Goal: Transaction & Acquisition: Download file/media

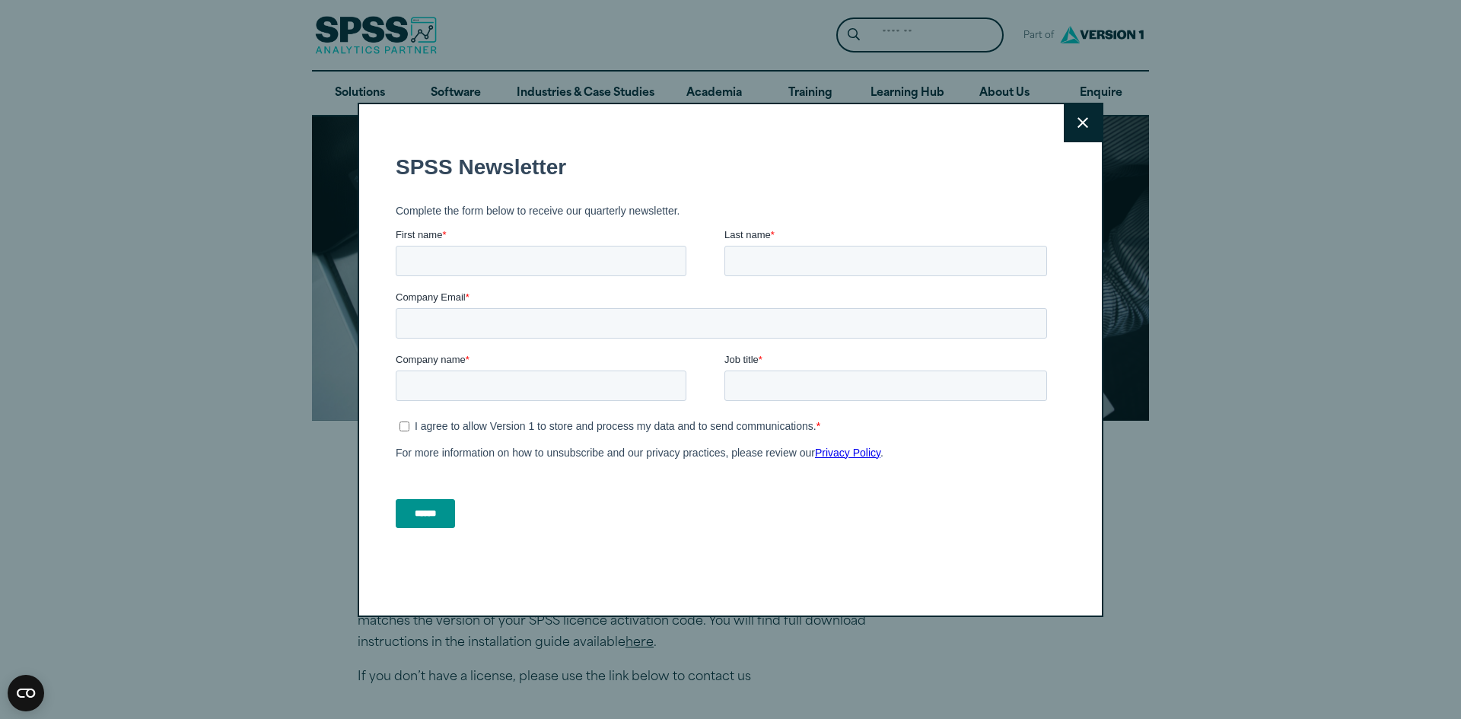
click at [1078, 126] on icon at bounding box center [1083, 122] width 11 height 11
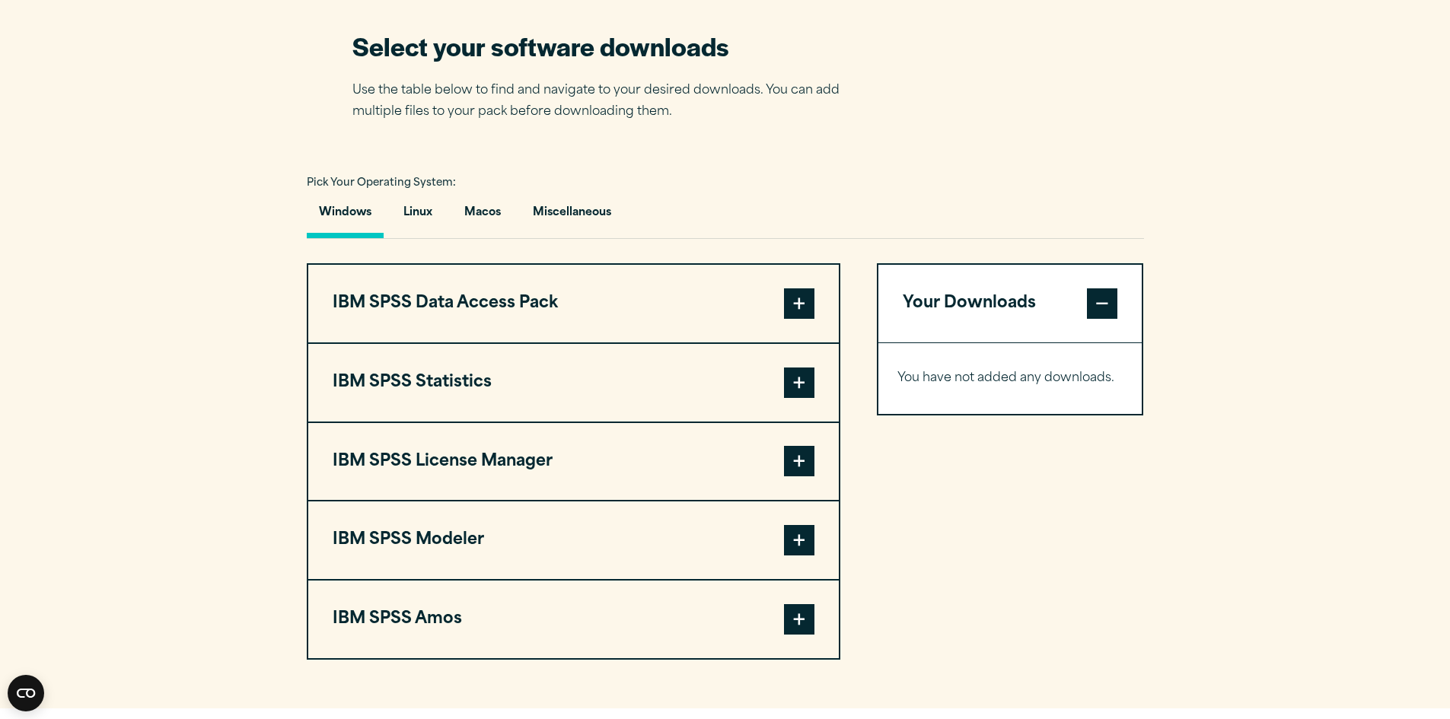
scroll to position [979, 0]
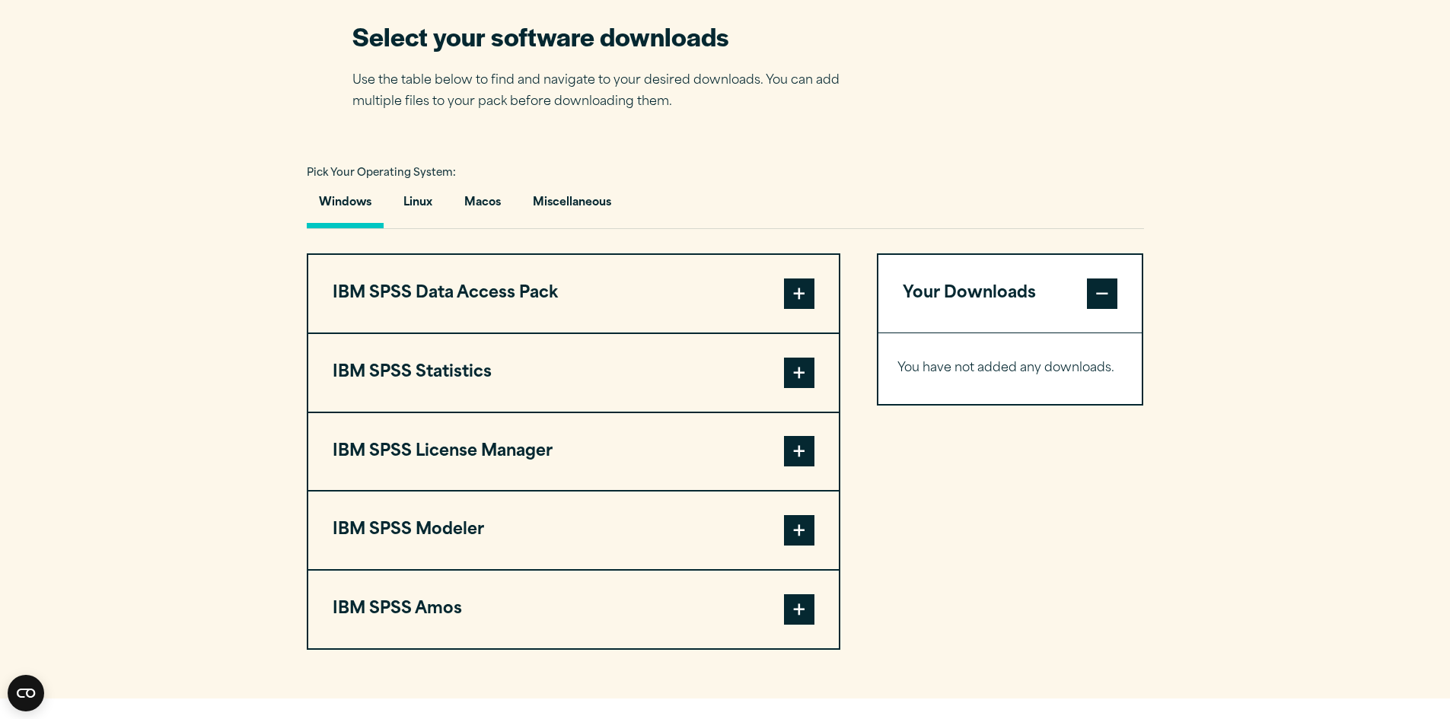
click at [793, 374] on span at bounding box center [799, 373] width 30 height 30
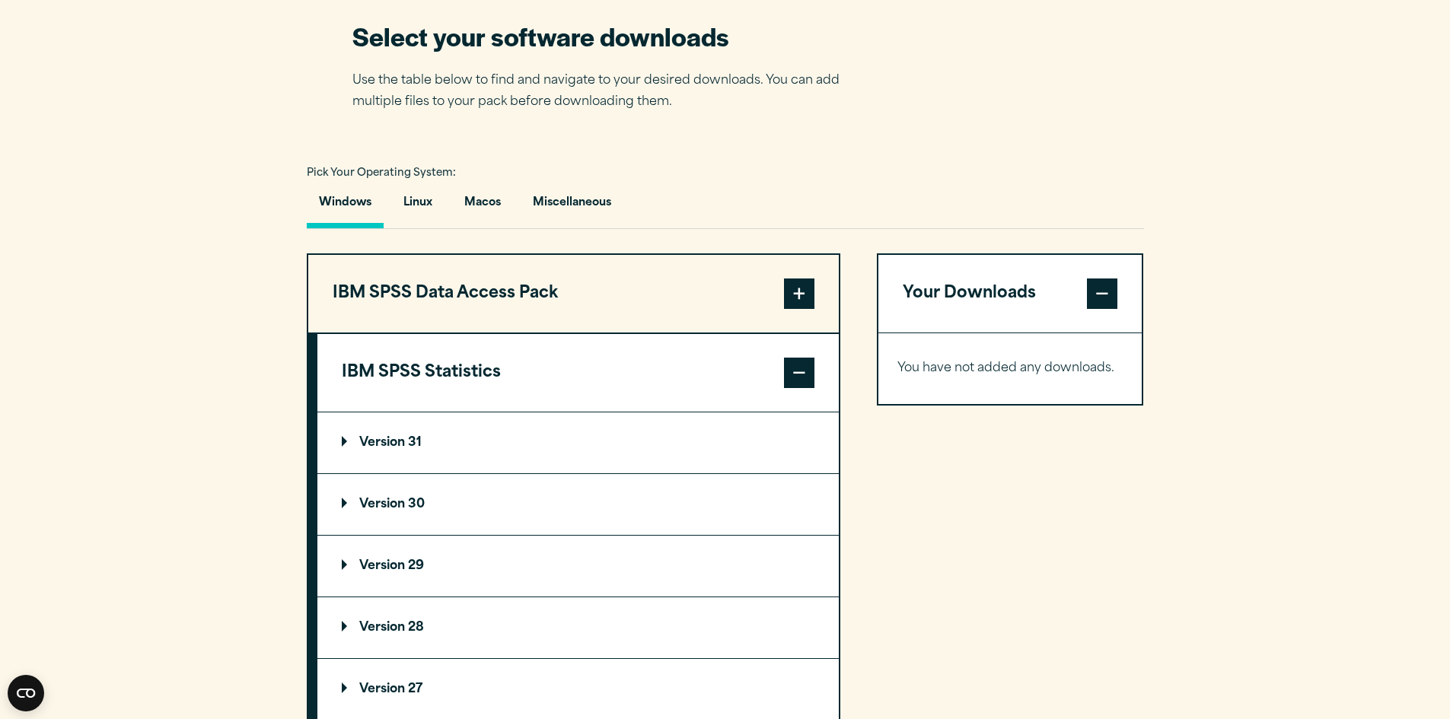
click at [371, 568] on p "Version 29" at bounding box center [383, 566] width 82 height 12
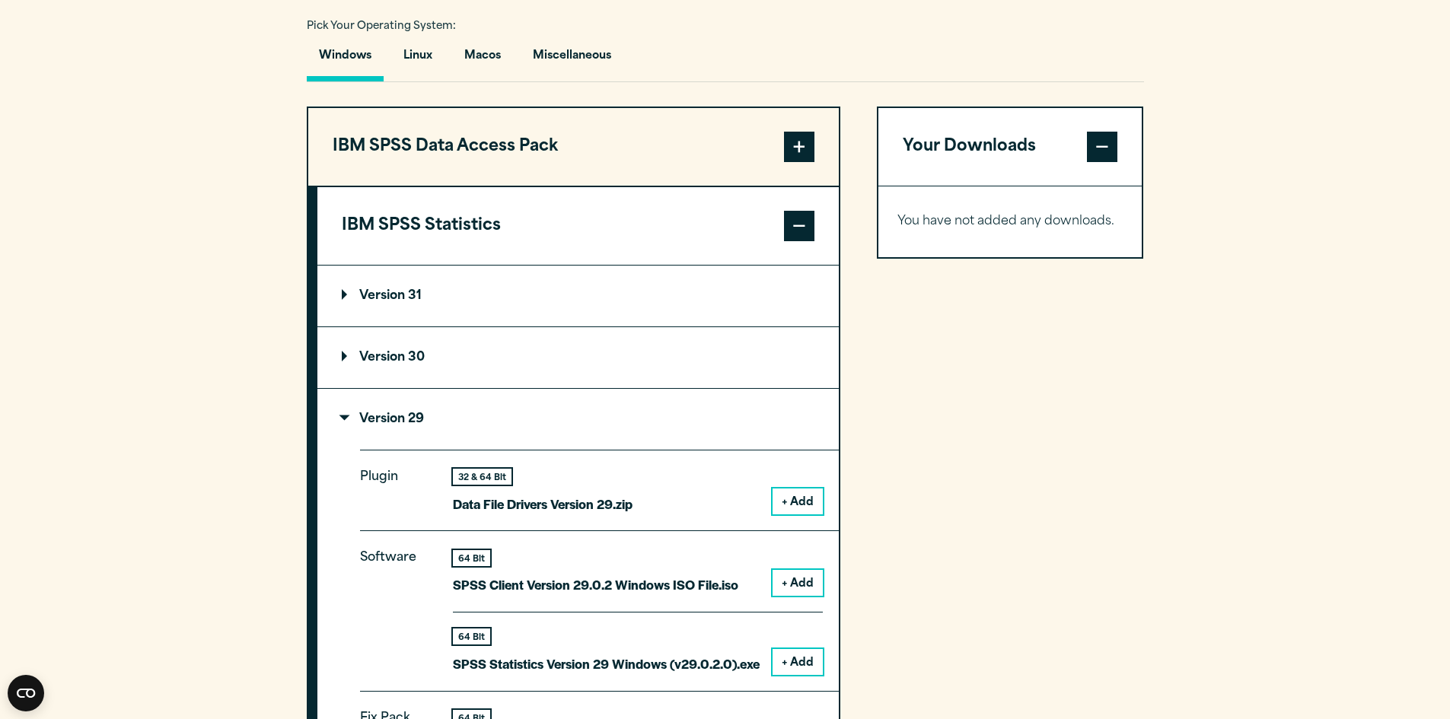
scroll to position [1196, 0]
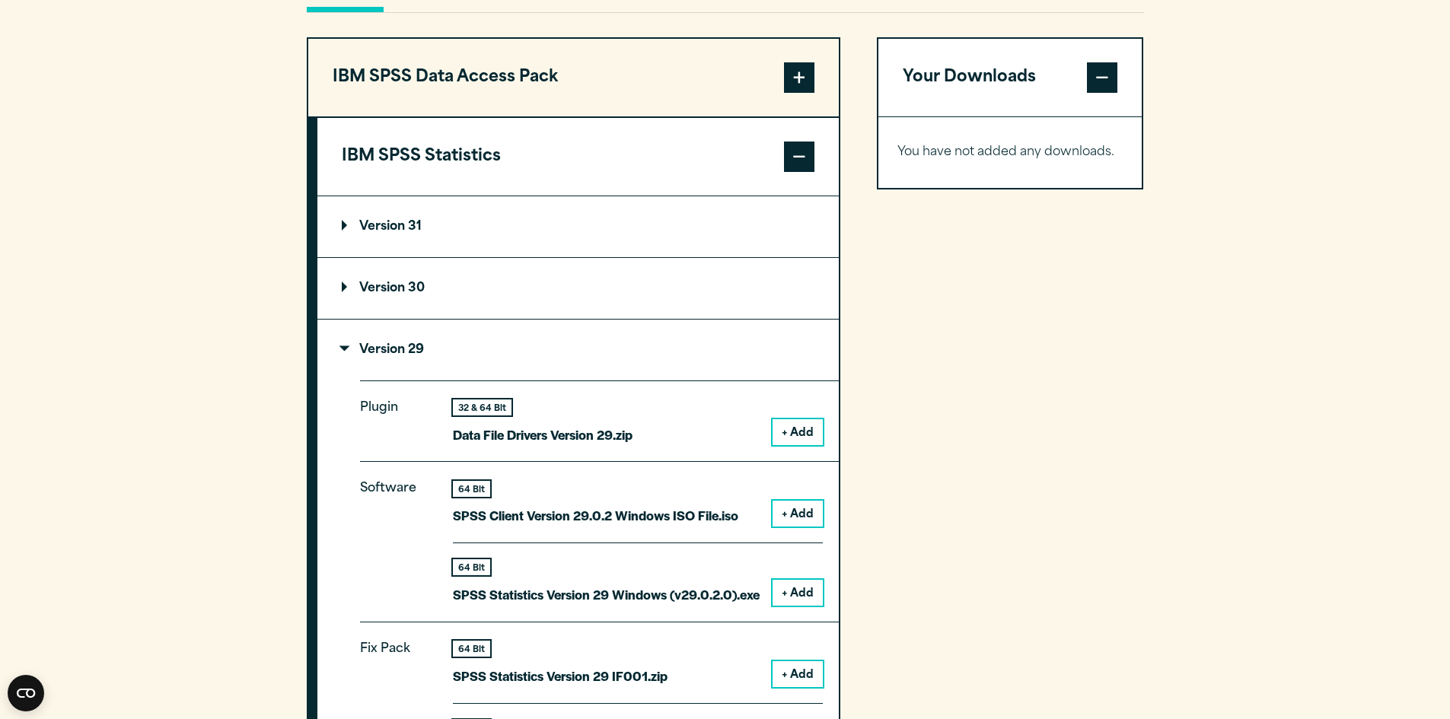
click at [804, 511] on button "+ Add" at bounding box center [797, 514] width 50 height 26
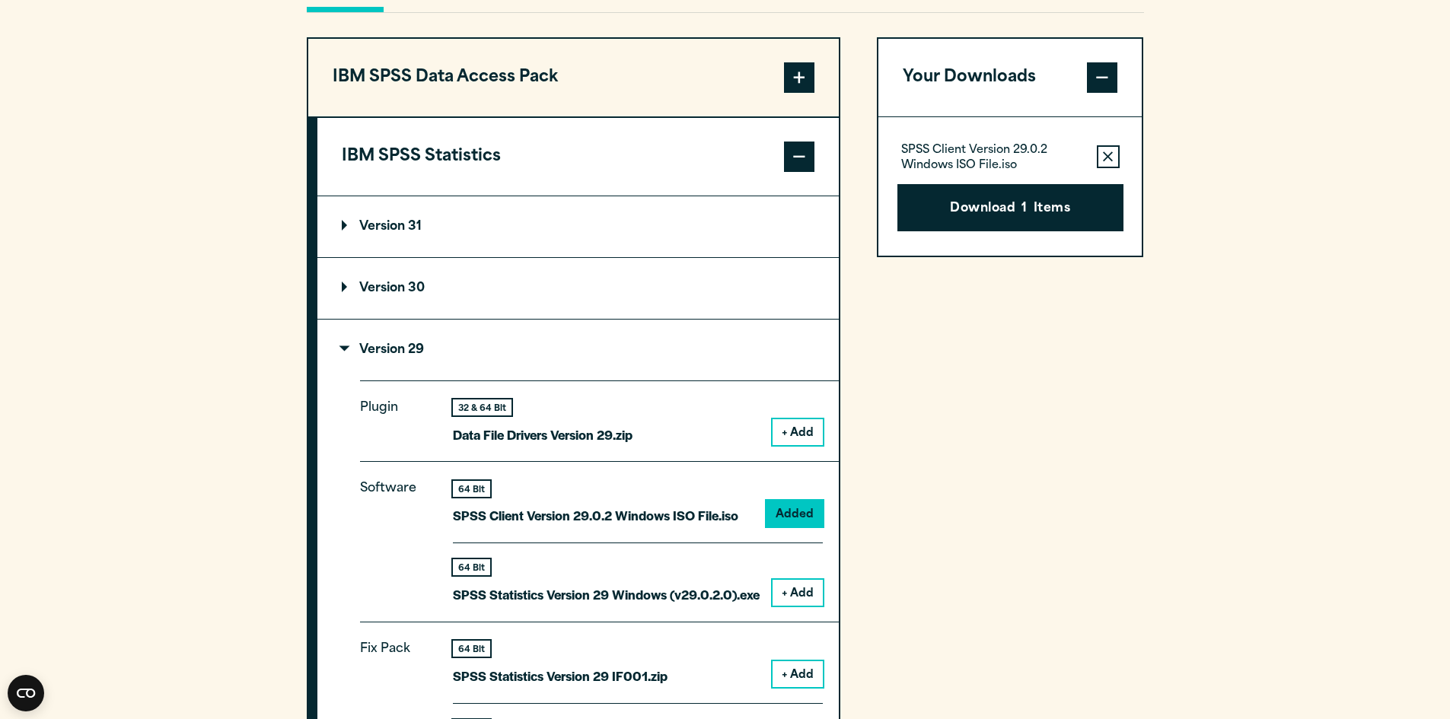
click at [799, 672] on button "+ Add" at bounding box center [797, 674] width 50 height 26
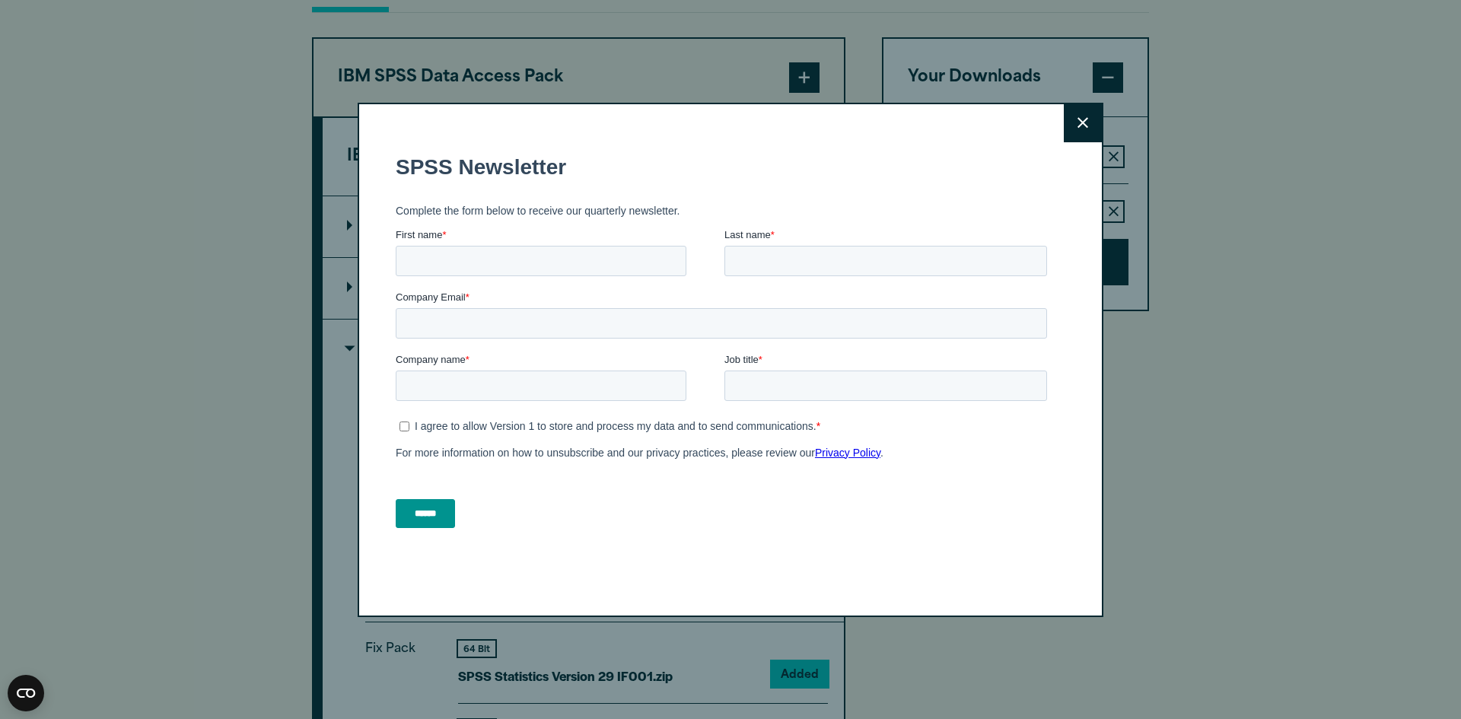
click at [1079, 124] on icon at bounding box center [1083, 122] width 11 height 11
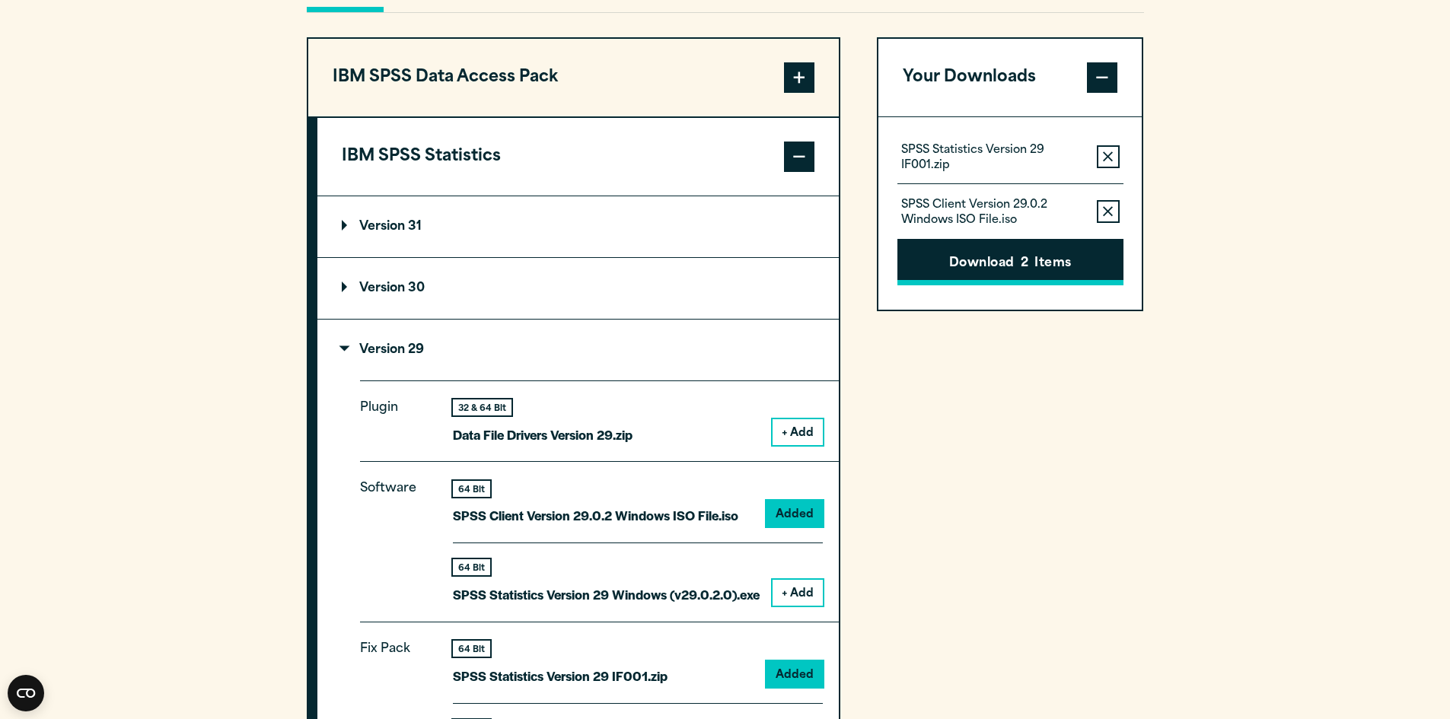
click at [992, 261] on button "Download 2 Items" at bounding box center [1010, 262] width 226 height 47
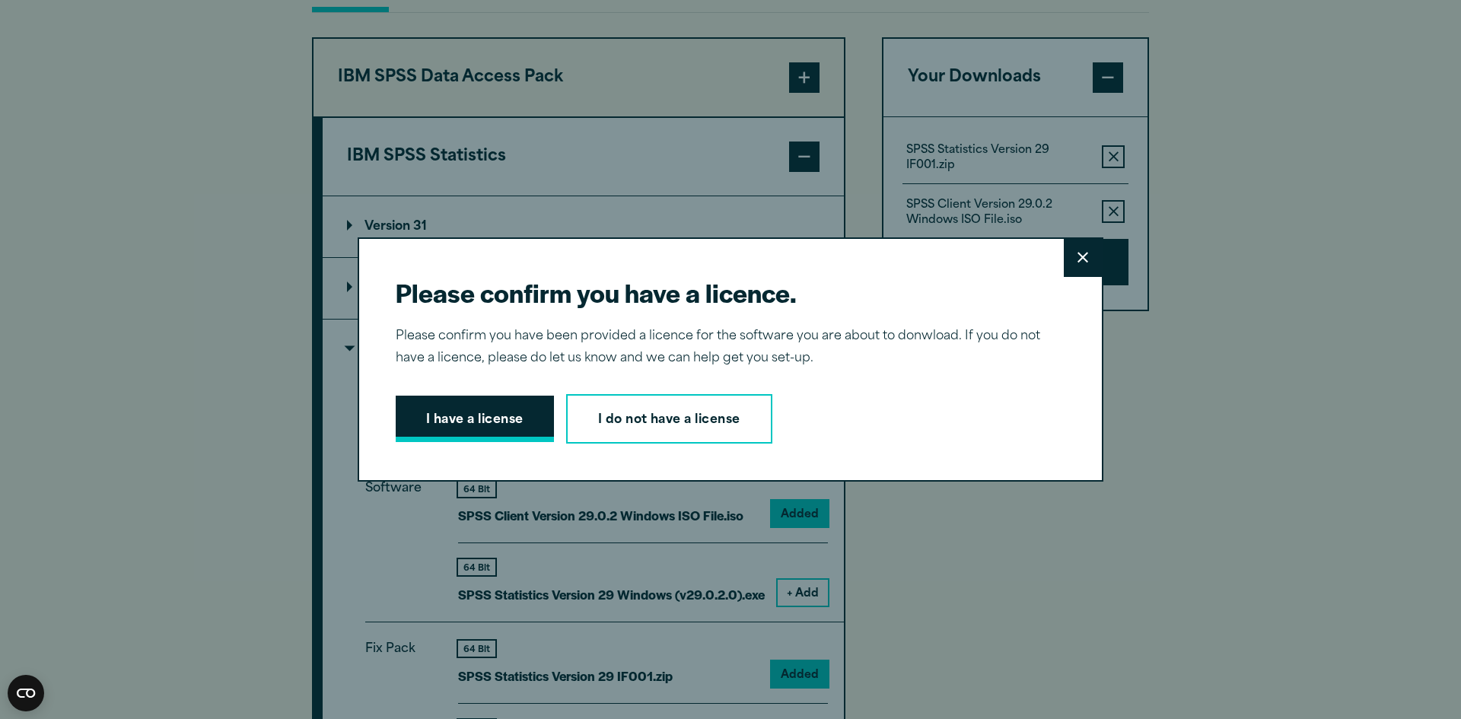
click at [480, 428] on button "I have a license" at bounding box center [475, 419] width 158 height 47
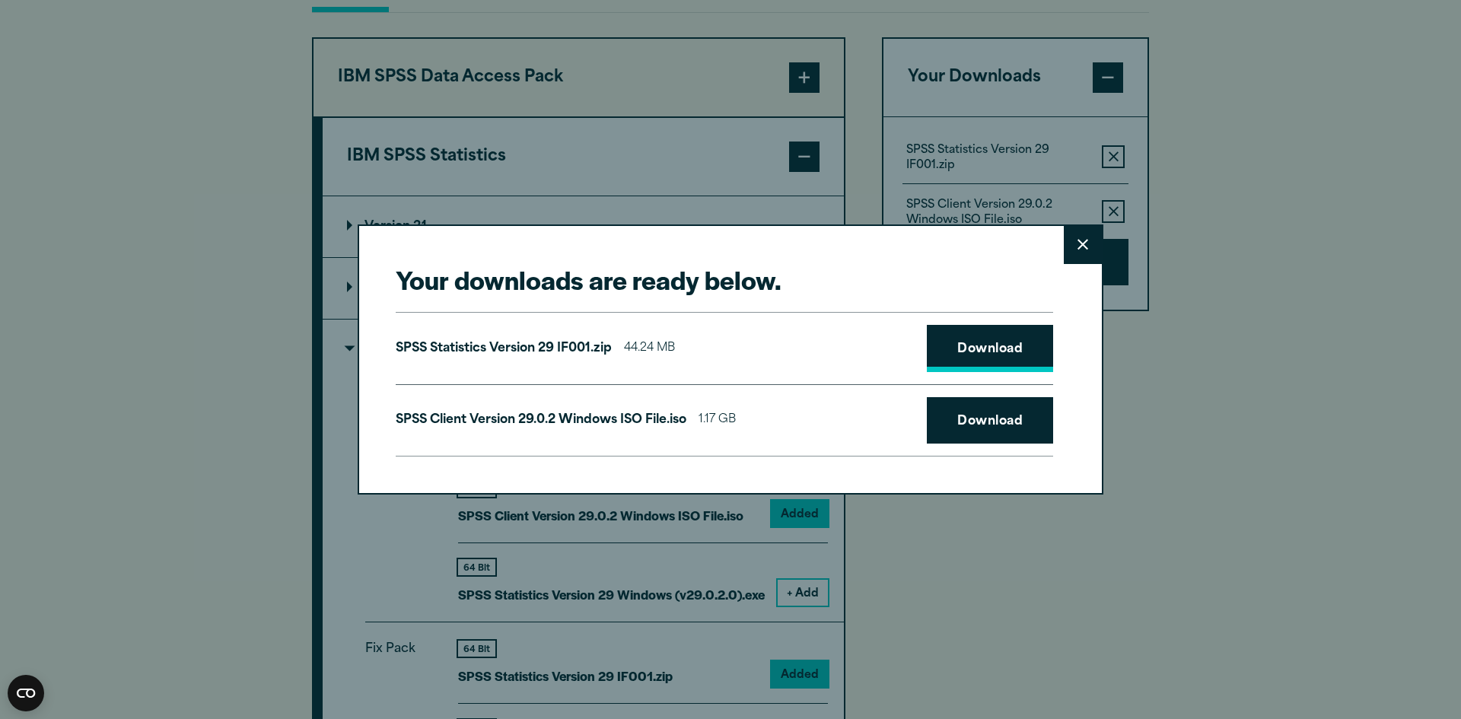
click at [975, 352] on link "Download" at bounding box center [990, 348] width 126 height 47
click at [980, 431] on link "Download" at bounding box center [990, 420] width 126 height 47
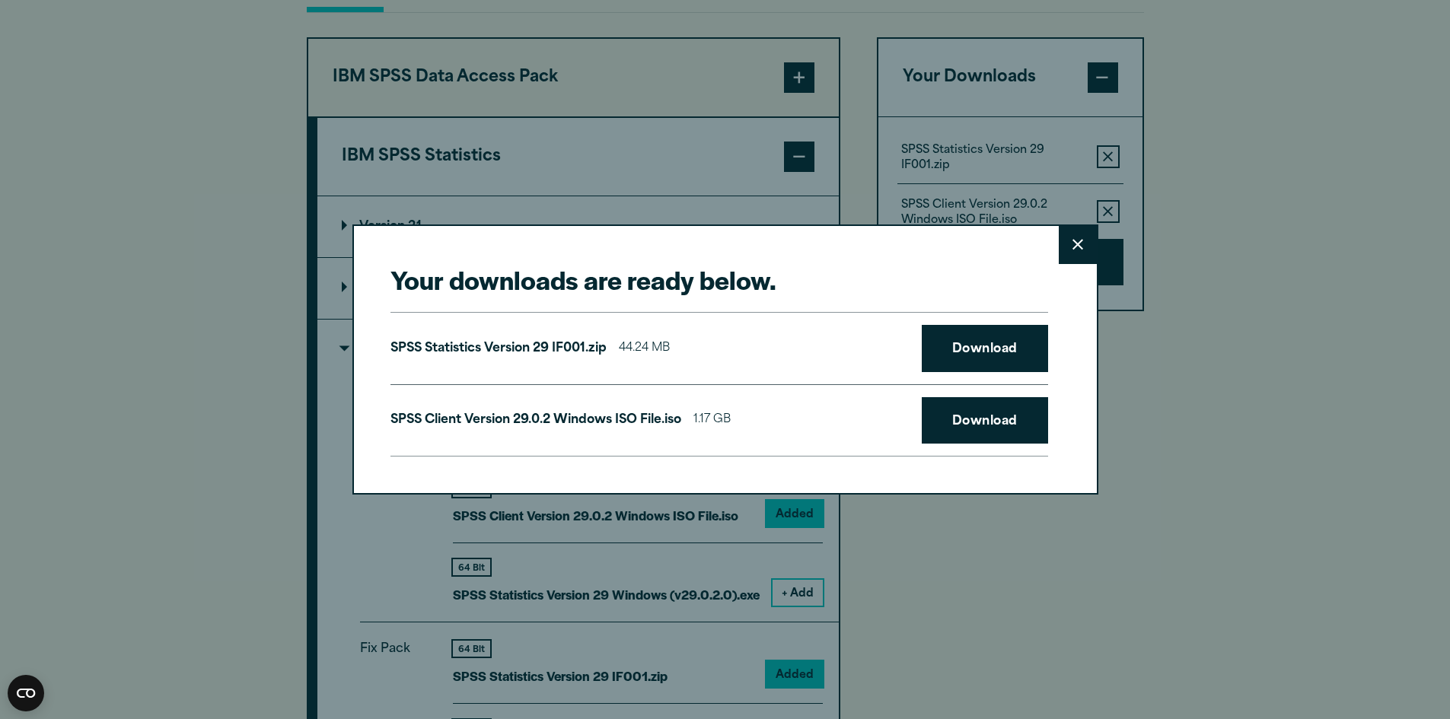
click at [795, 667] on div "Your downloads are ready below. Close SPSS Statistics Version 29 IF001.zip 44.2…" at bounding box center [725, 359] width 1450 height 719
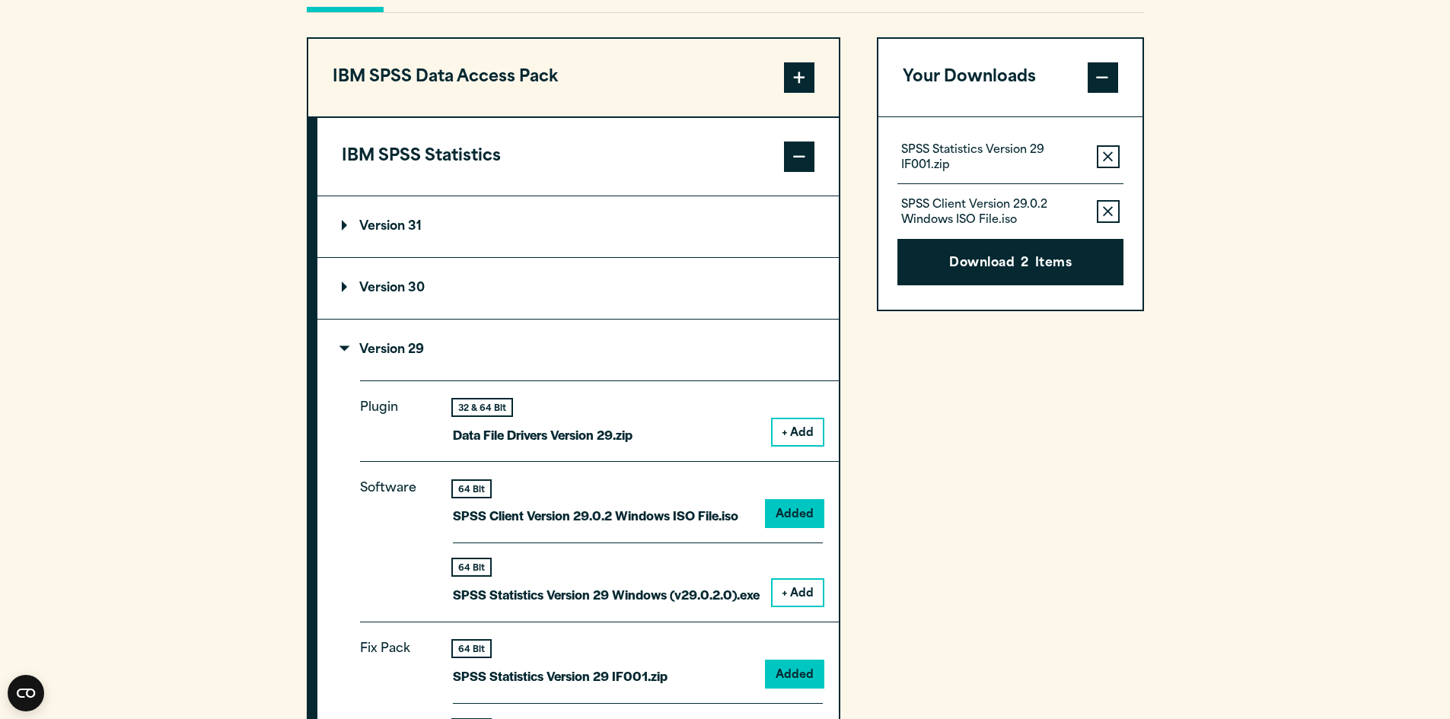
click at [795, 667] on div "Your downloads are ready below. Close SPSS Statistics Version 29 IF001.zip 44.2…" at bounding box center [725, 359] width 1450 height 719
